Goal: Transaction & Acquisition: Purchase product/service

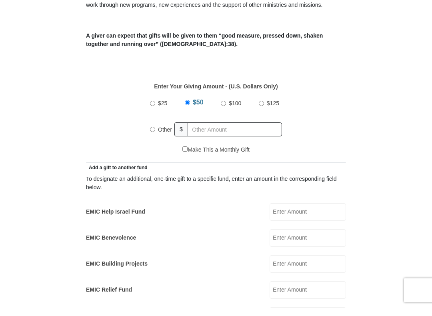
scroll to position [290, 0]
click at [155, 109] on input "$25" at bounding box center [152, 111] width 5 height 5
radio input "true"
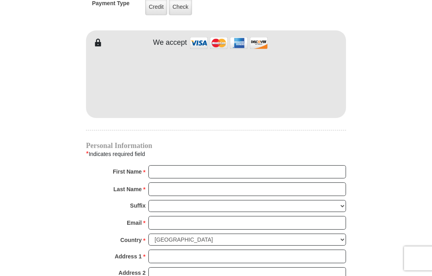
scroll to position [667, 0]
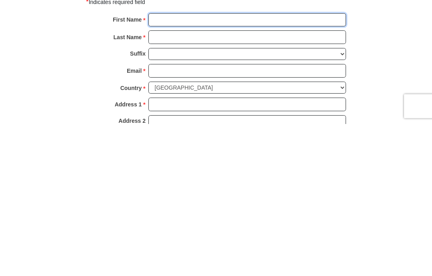
click at [249, 166] on input "First Name *" at bounding box center [247, 173] width 198 height 14
type input "Ann"
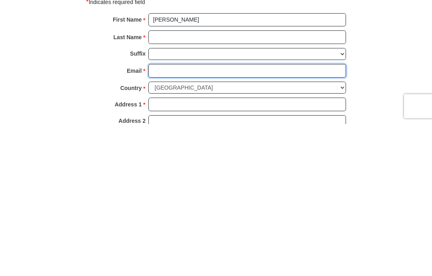
click at [231, 216] on input "Email *" at bounding box center [247, 223] width 198 height 14
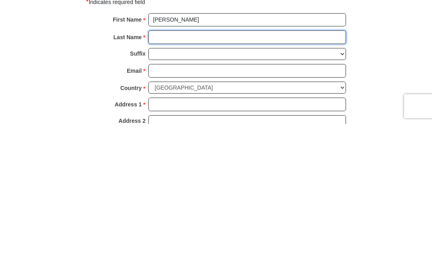
click at [249, 183] on input "Last Name *" at bounding box center [247, 190] width 198 height 14
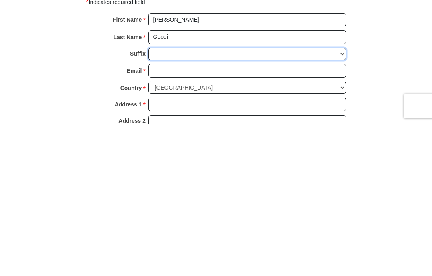
scroll to position [819, 0]
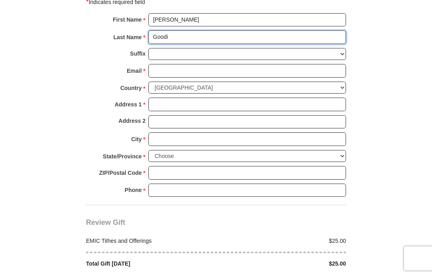
click at [208, 38] on input "Goodi" at bounding box center [247, 37] width 198 height 14
type input "Goodwin"
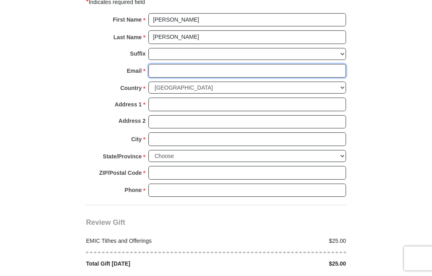
click at [235, 65] on input "Email *" at bounding box center [247, 71] width 198 height 14
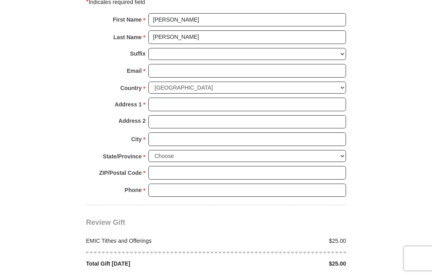
type input "Goodwinann08@gmail.com"
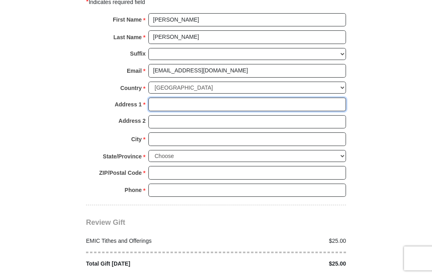
type input "6412 Ja Ct NW"
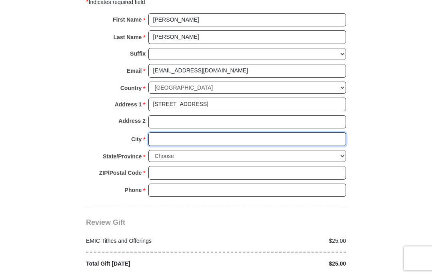
type input "Albuquerque"
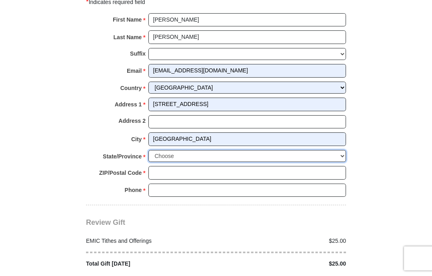
select select "NM"
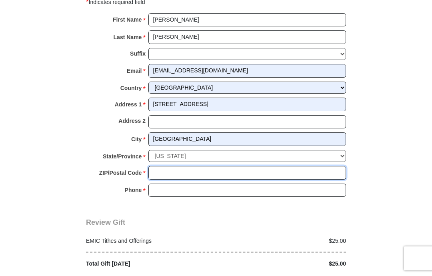
type input "87120"
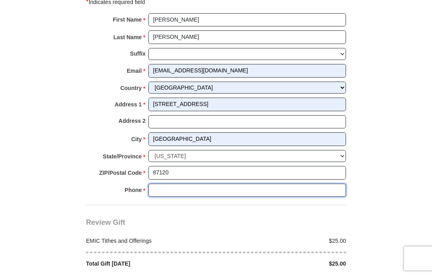
type input "9178374786"
